Goal: Information Seeking & Learning: Learn about a topic

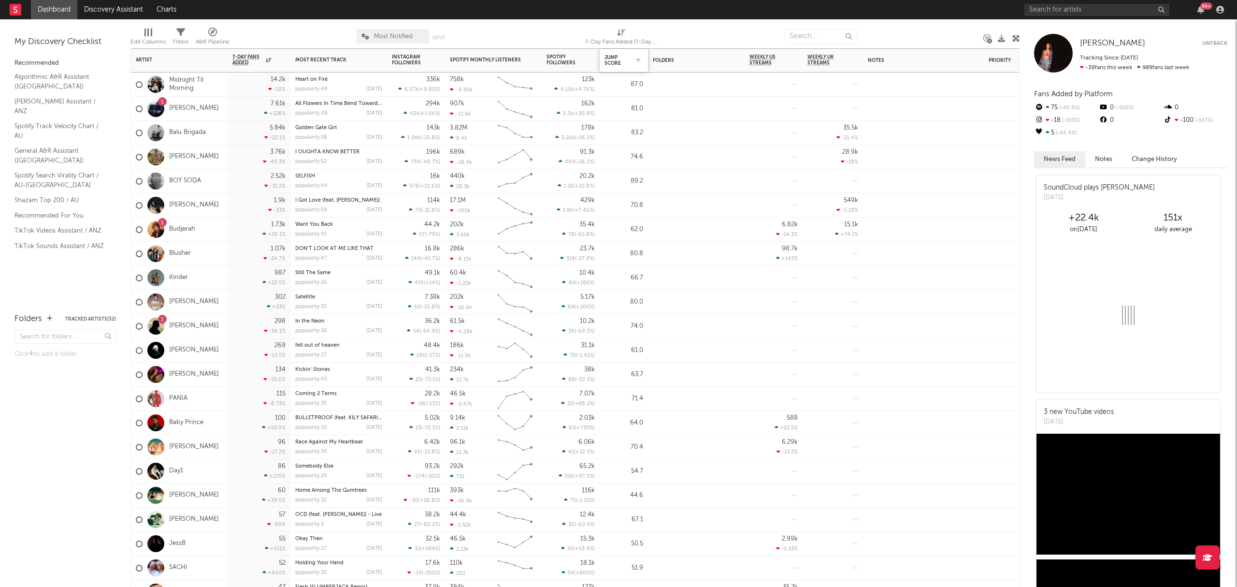
click at [617, 68] on div "Jump Score" at bounding box center [624, 60] width 39 height 20
click at [623, 61] on div "Jump Score" at bounding box center [617, 61] width 24 height 12
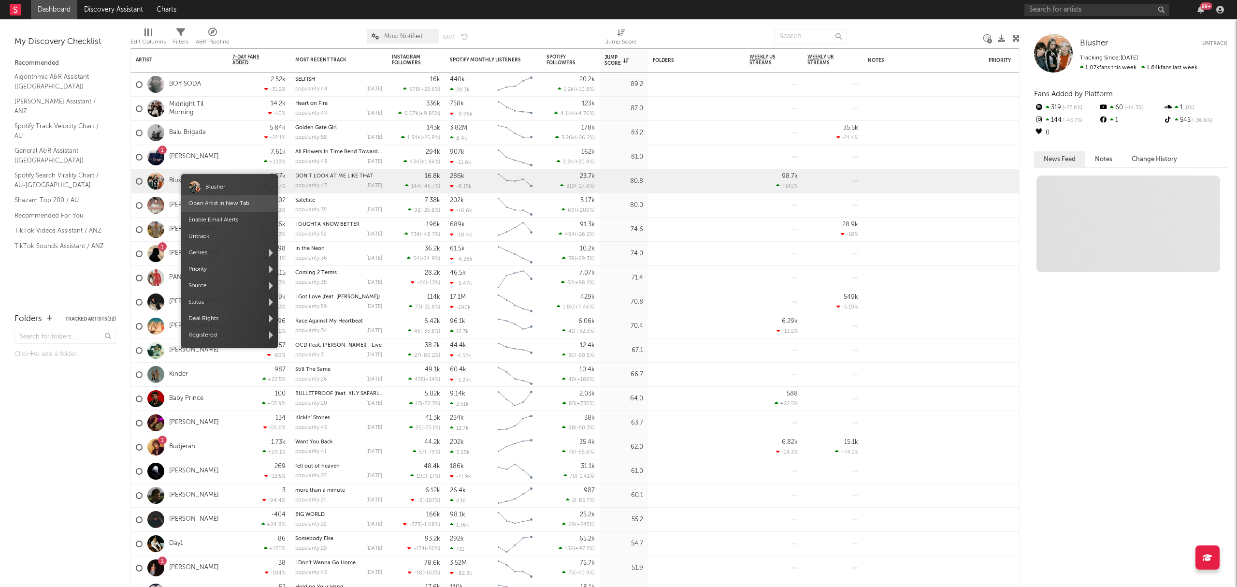
click at [214, 201] on link "Open Artist in New Tab" at bounding box center [218, 204] width 61 height 6
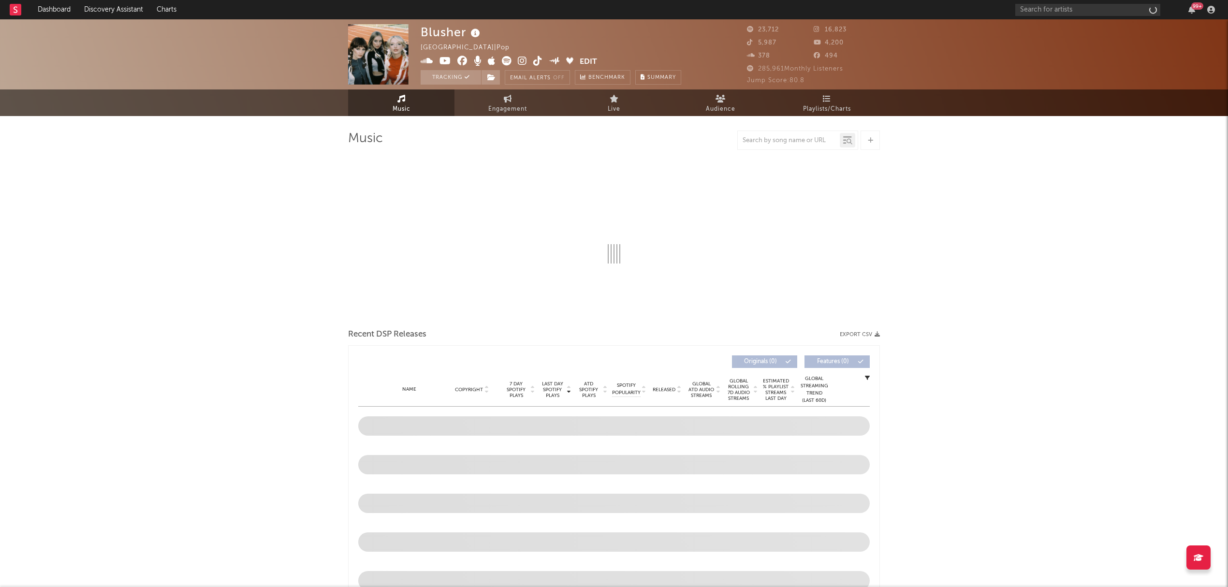
select select "6m"
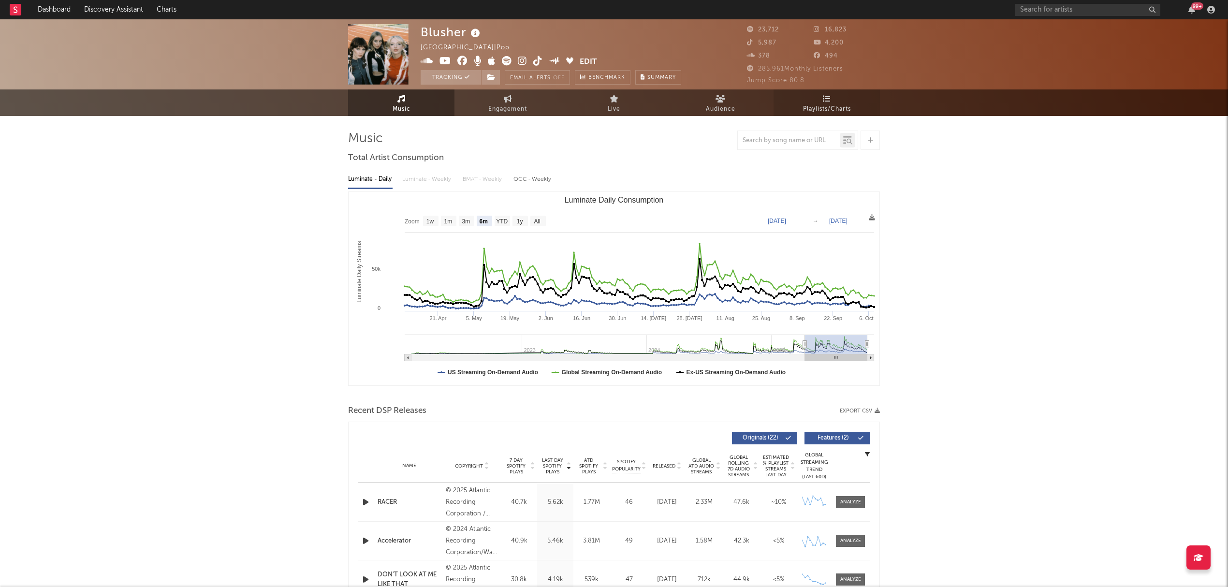
click at [827, 109] on span "Playlists/Charts" at bounding box center [827, 109] width 48 height 12
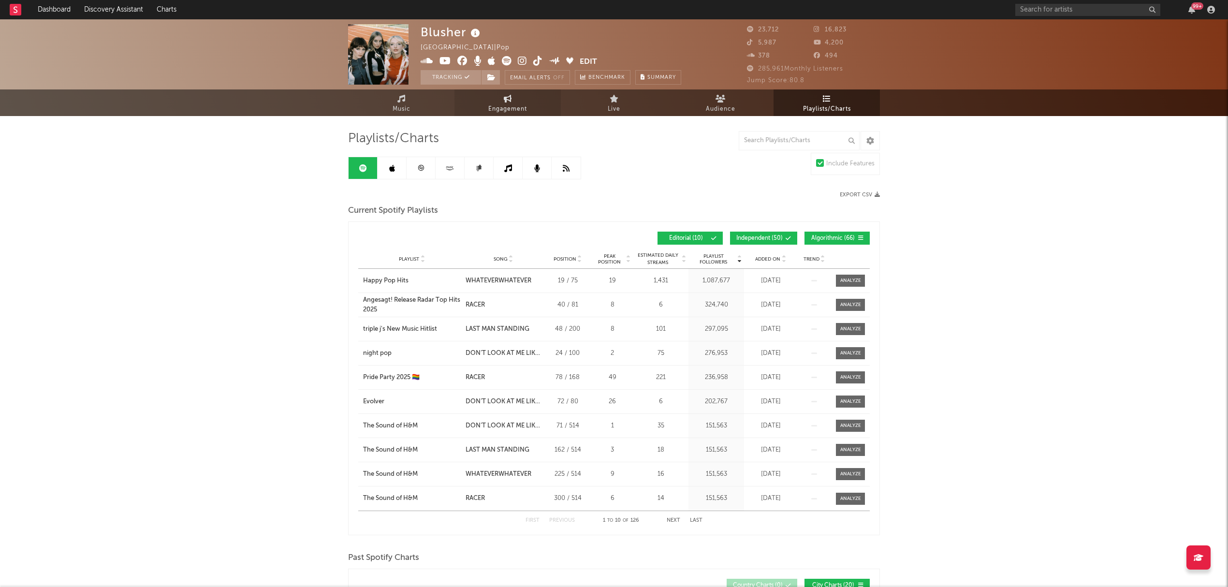
click at [498, 102] on link "Engagement" at bounding box center [507, 102] width 106 height 27
select select "1w"
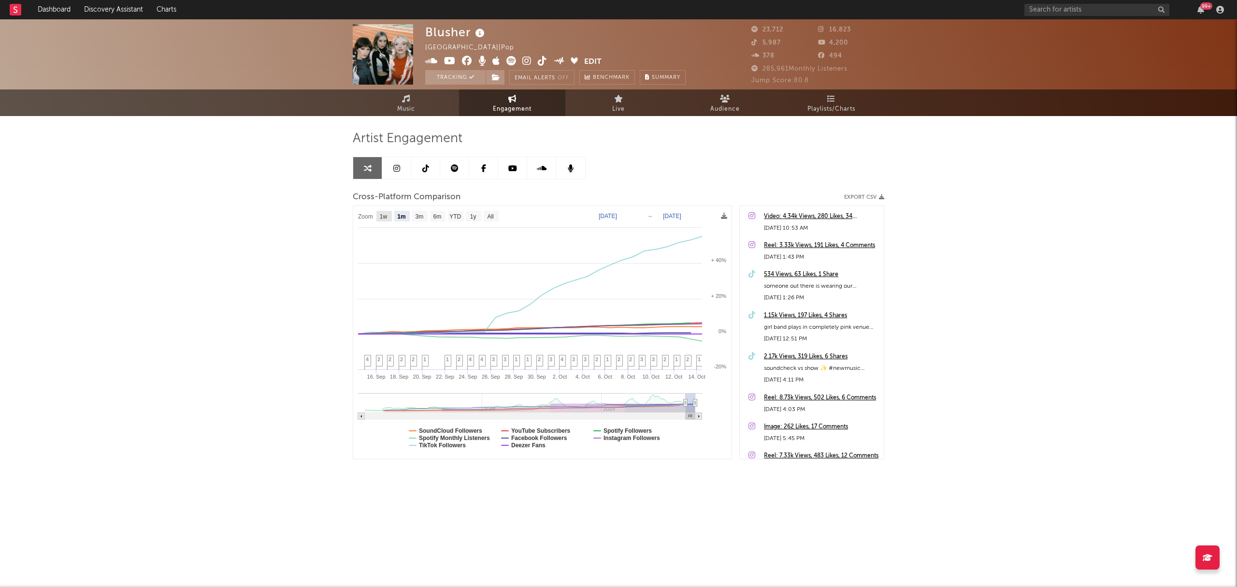
click at [389, 217] on rect at bounding box center [383, 216] width 15 height 11
select select "1w"
type input "[DATE]"
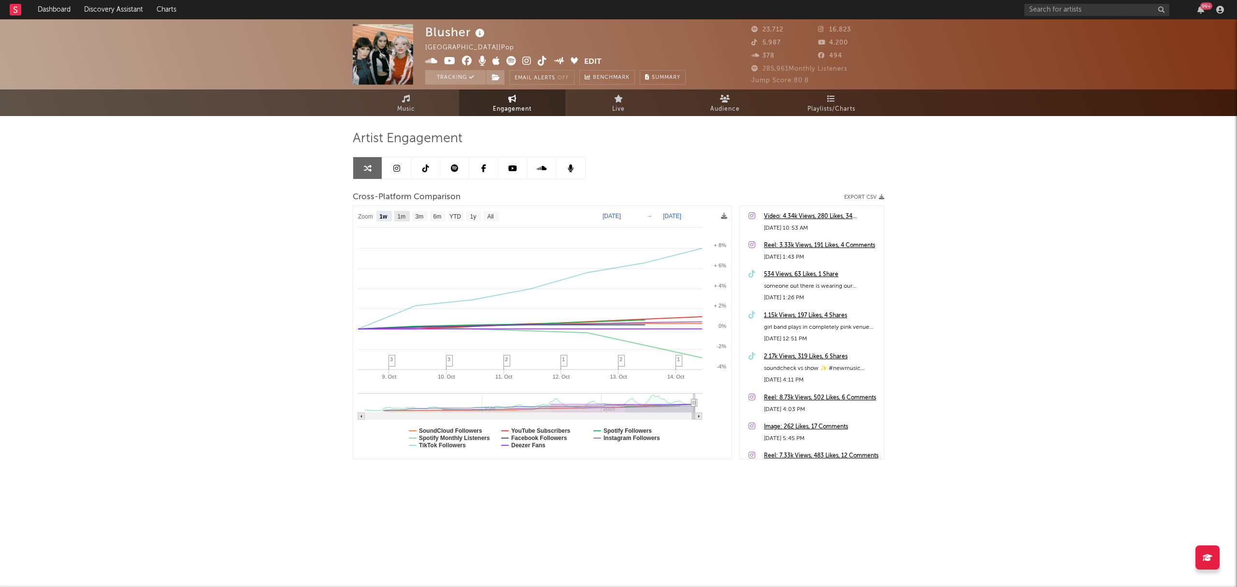
click at [401, 219] on text "1m" at bounding box center [402, 216] width 8 height 7
select select "1m"
type input "2025-09-14"
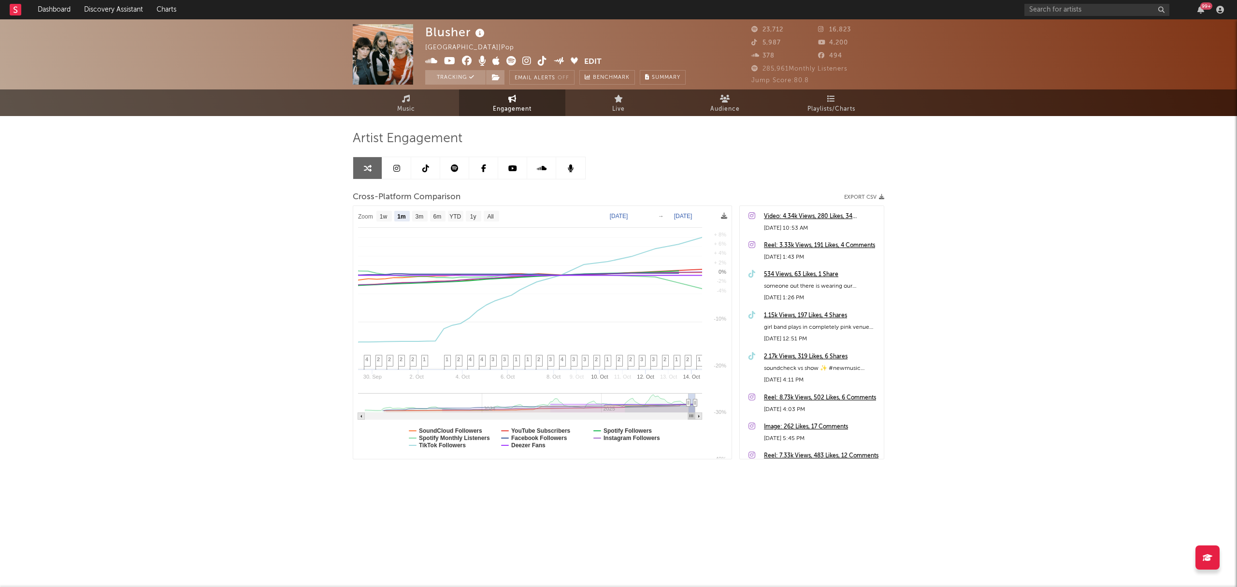
select select "1m"
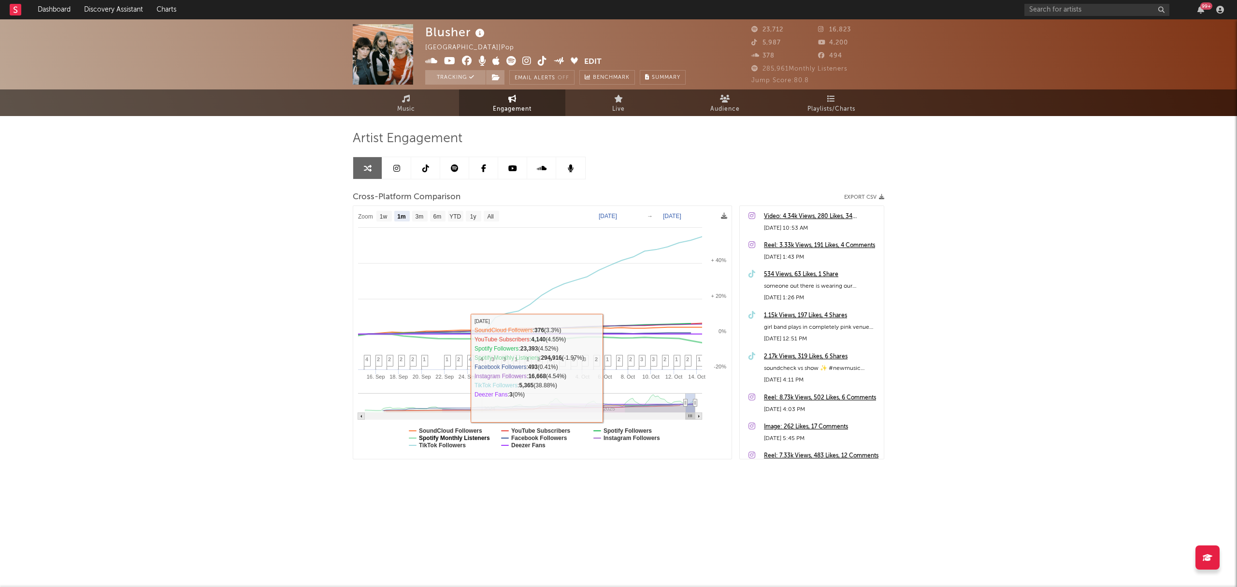
click at [472, 435] on text "Spotify Monthly Listeners" at bounding box center [454, 437] width 71 height 7
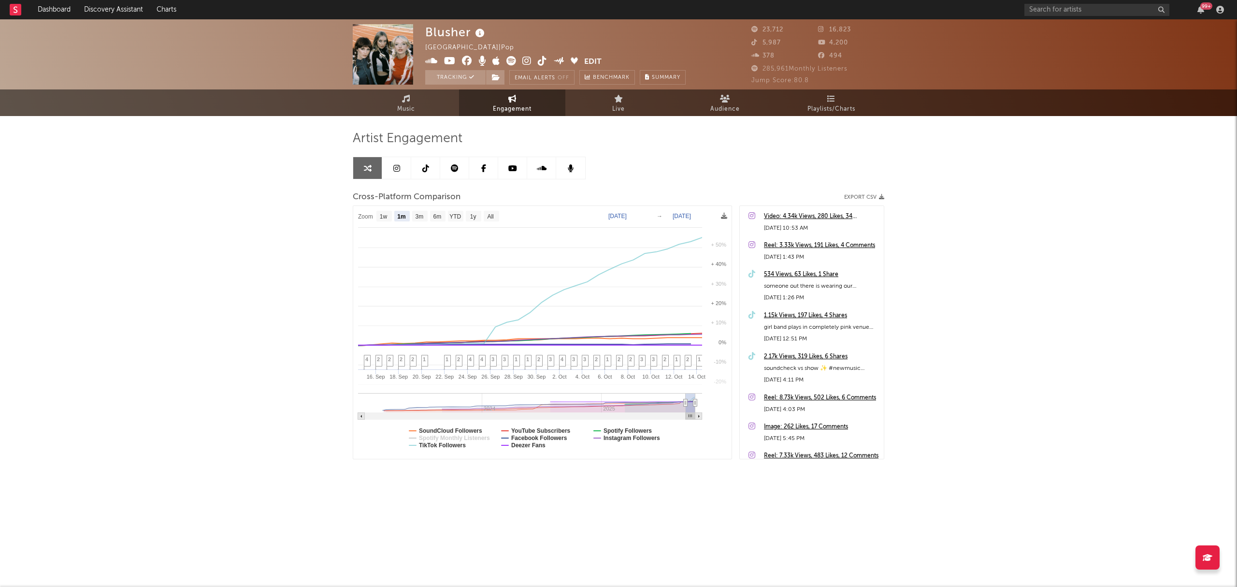
select select "1m"
